Goal: Task Accomplishment & Management: Use online tool/utility

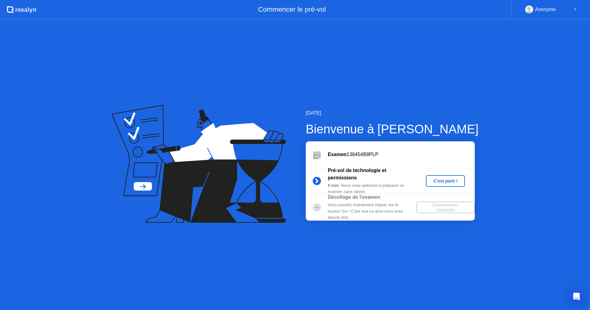
click at [446, 182] on div "C'est parti !" at bounding box center [445, 181] width 34 height 5
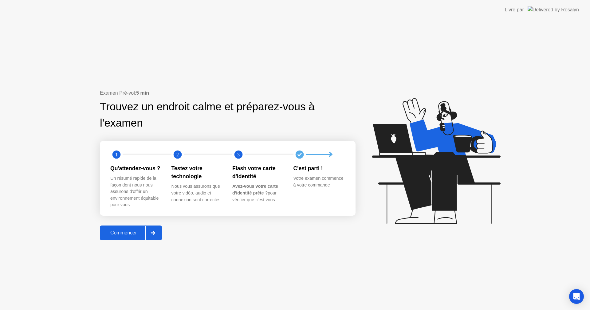
click at [130, 234] on div "Commencer" at bounding box center [124, 233] width 44 height 6
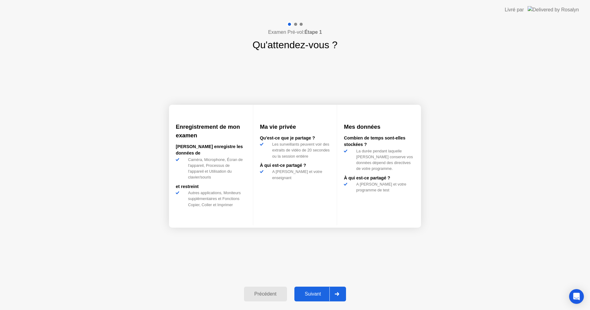
click at [317, 293] on div "Suivant" at bounding box center [313, 294] width 34 height 6
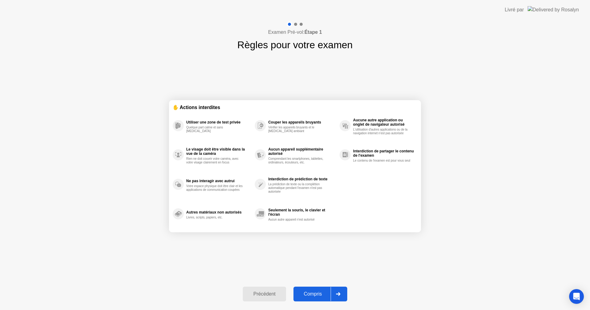
click at [320, 294] on div "Compris" at bounding box center [312, 294] width 35 height 6
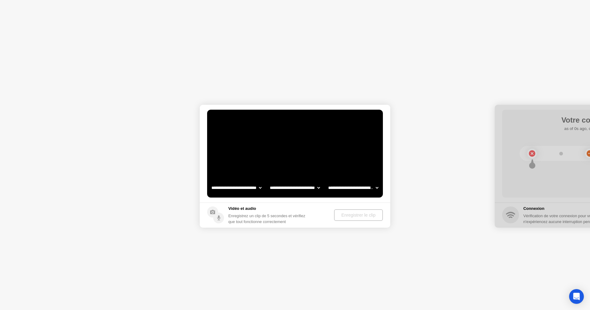
select select "**********"
select select "*******"
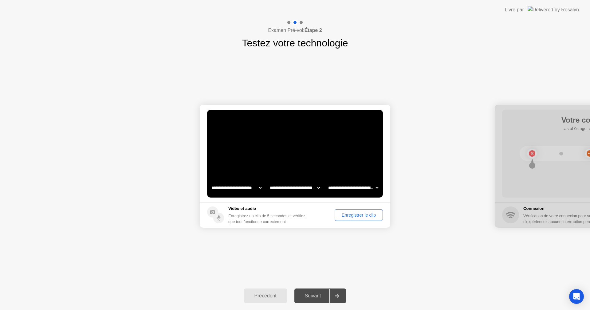
click at [357, 213] on div "Enregistrer le clip" at bounding box center [359, 215] width 44 height 5
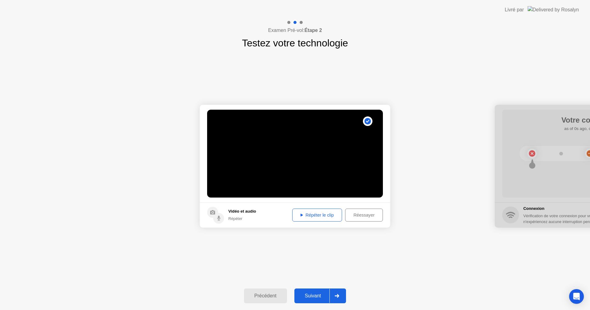
click at [315, 296] on div "Suivant" at bounding box center [313, 296] width 34 height 6
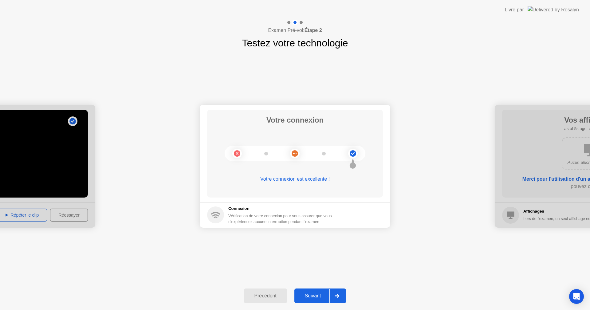
click at [315, 296] on div "Suivant" at bounding box center [313, 296] width 34 height 6
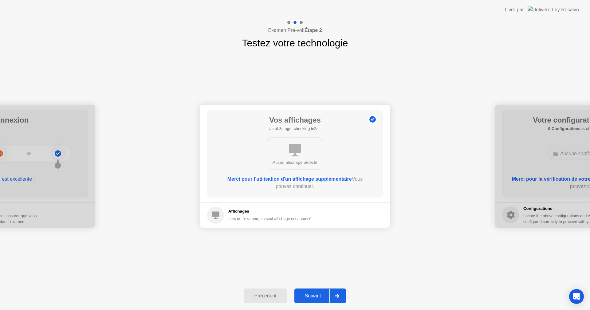
click at [315, 296] on div "Suivant" at bounding box center [313, 296] width 34 height 6
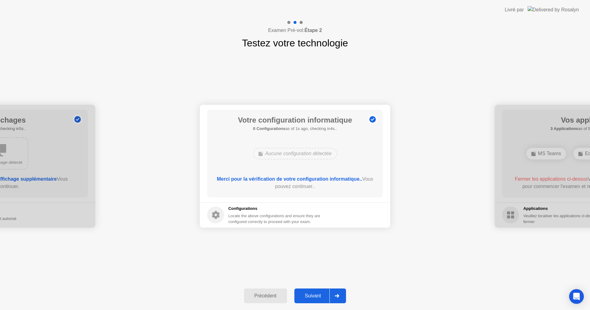
click at [315, 296] on div "Suivant" at bounding box center [313, 296] width 34 height 6
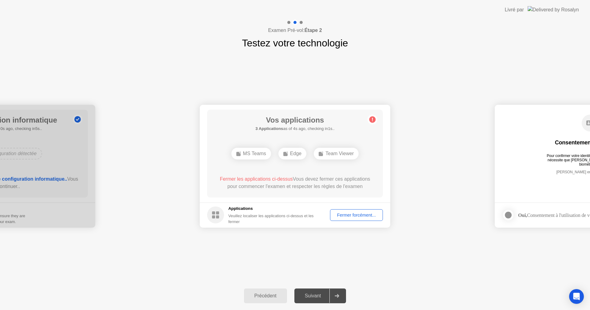
click at [356, 213] on div "Fermer forcément..." at bounding box center [356, 215] width 49 height 5
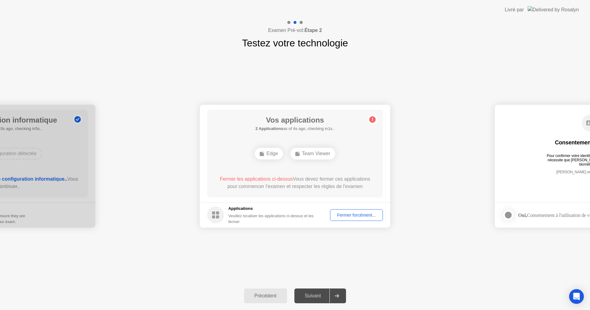
click at [348, 215] on div "Fermer forcément..." at bounding box center [356, 215] width 49 height 5
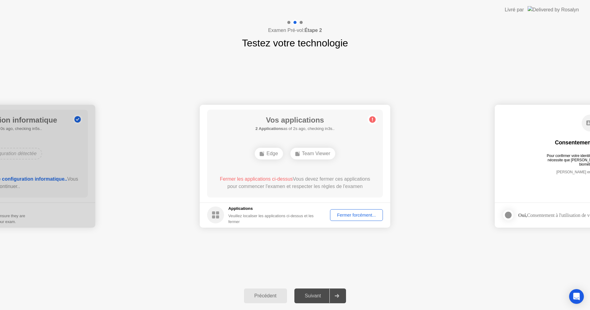
click at [320, 294] on div "Suivant" at bounding box center [313, 296] width 34 height 6
click at [360, 217] on div "Fermer forcément..." at bounding box center [356, 215] width 49 height 5
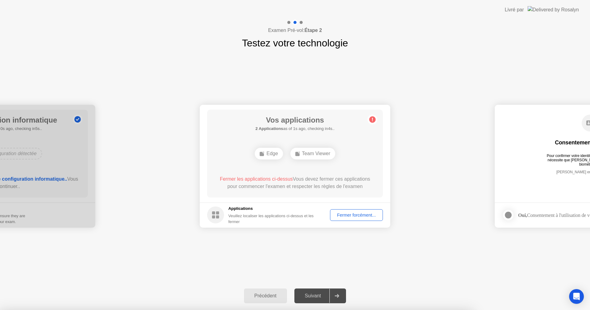
click at [311, 310] on div at bounding box center [295, 310] width 590 height 0
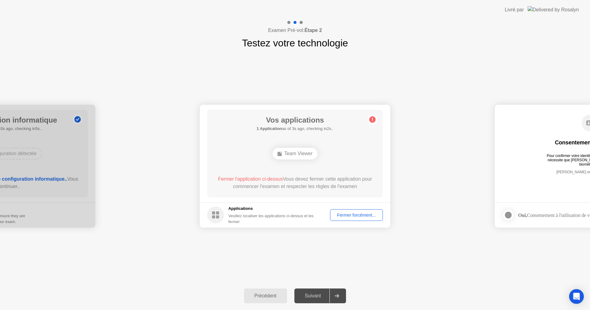
click at [345, 215] on div "Fermer forcément..." at bounding box center [356, 215] width 49 height 5
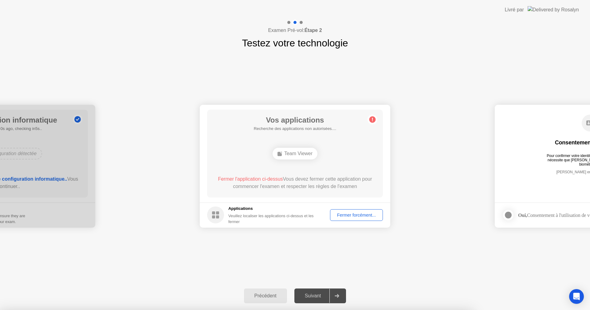
click at [423, 310] on div at bounding box center [295, 310] width 590 height 0
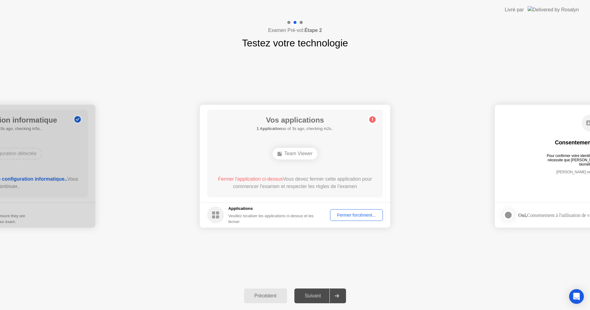
click at [352, 218] on div "Fermer forcément..." at bounding box center [356, 215] width 49 height 5
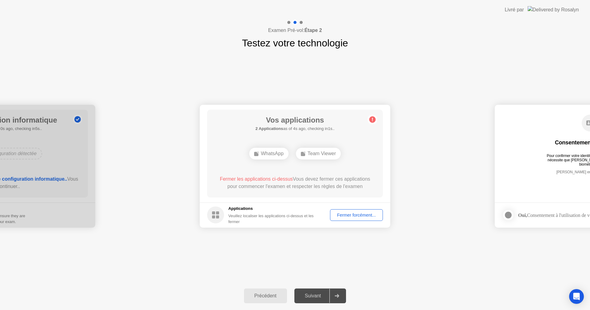
click at [356, 213] on div "Fermer forcément..." at bounding box center [356, 215] width 49 height 5
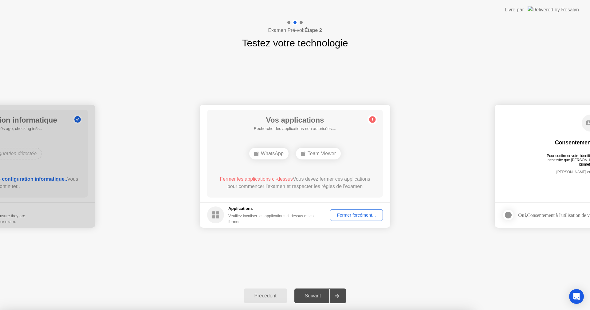
click at [430, 310] on div at bounding box center [295, 310] width 590 height 0
click at [388, 310] on div at bounding box center [295, 310] width 590 height 0
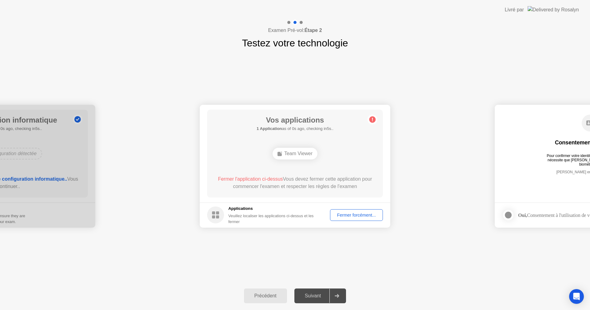
click at [296, 213] on div "Veuillez localiser les applications ci-dessus et les fermer" at bounding box center [274, 219] width 93 height 12
click at [353, 217] on div "Fermer forcément..." at bounding box center [356, 215] width 49 height 5
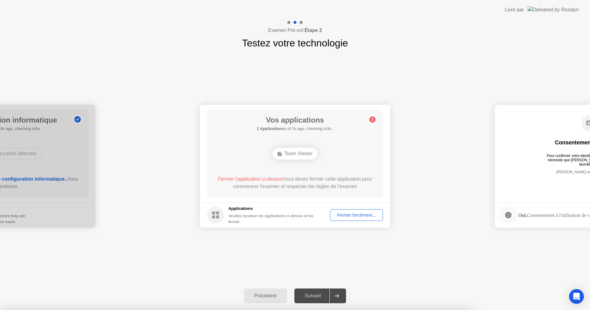
click at [387, 310] on div at bounding box center [295, 310] width 590 height 0
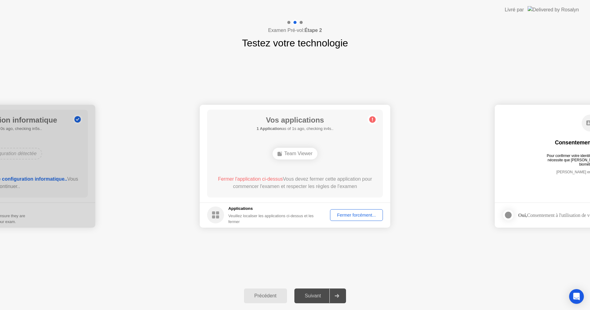
click at [370, 117] on circle at bounding box center [372, 119] width 6 height 6
click at [353, 216] on div "Fermer forcément..." at bounding box center [356, 215] width 49 height 5
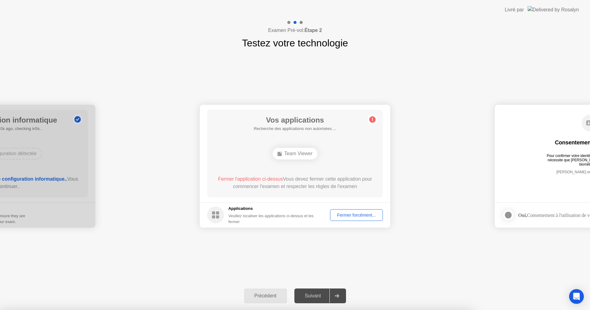
click at [405, 310] on div at bounding box center [295, 310] width 590 height 0
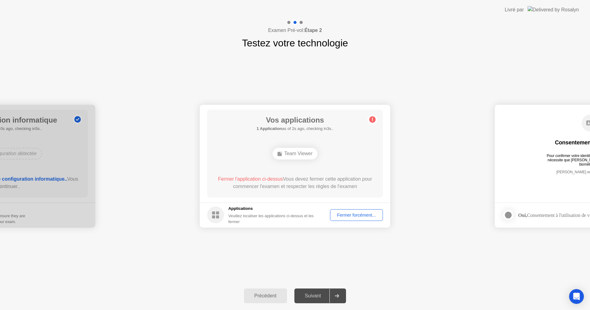
click at [357, 216] on div "Fermer forcément..." at bounding box center [356, 215] width 49 height 5
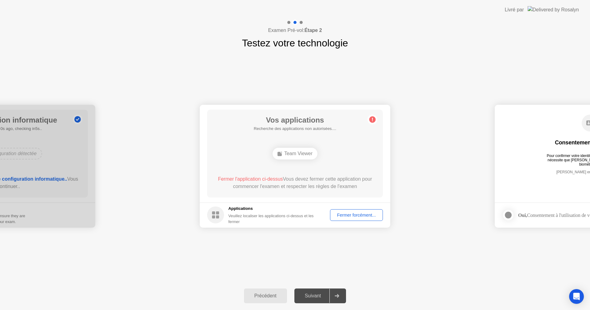
click at [361, 215] on div "Fermer forcément..." at bounding box center [356, 215] width 49 height 5
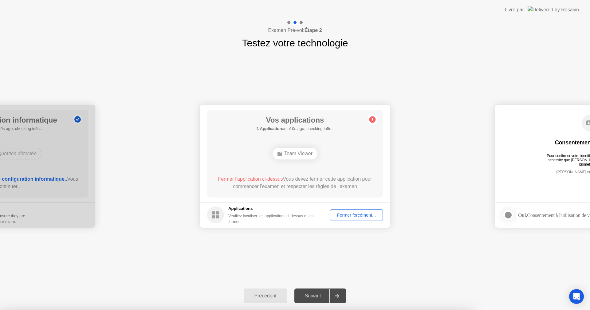
click at [404, 310] on div at bounding box center [295, 310] width 590 height 0
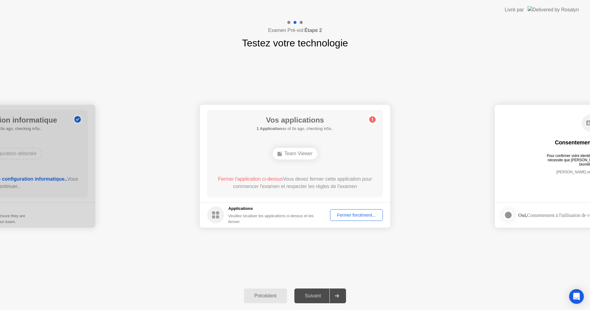
click at [307, 156] on div "Team Viewer" at bounding box center [295, 154] width 45 height 12
